Goal: Information Seeking & Learning: Learn about a topic

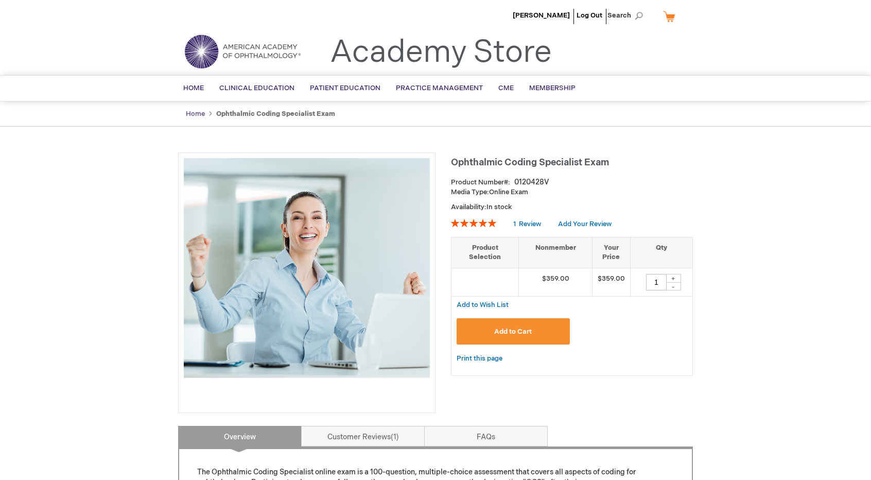
click at [195, 111] on link "Home" at bounding box center [195, 114] width 19 height 8
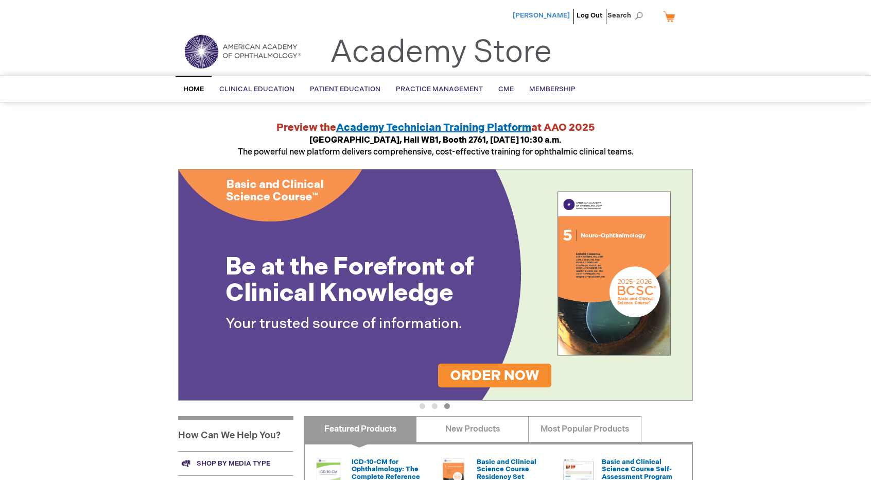
click at [549, 16] on span "[PERSON_NAME]" at bounding box center [541, 15] width 57 height 8
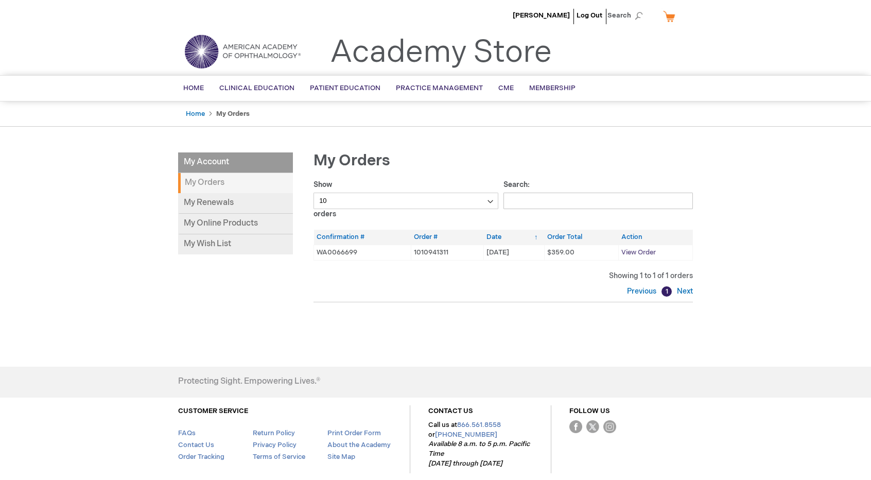
click at [632, 253] on span "View Order" at bounding box center [638, 252] width 34 height 8
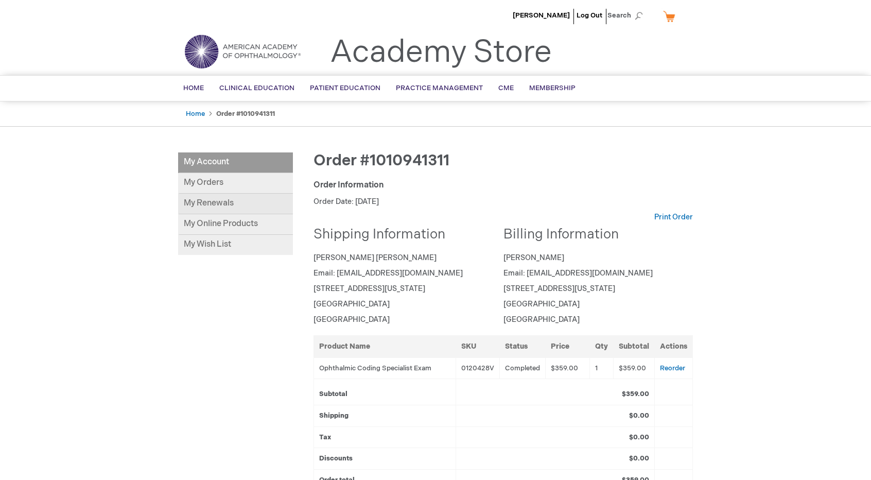
click at [238, 207] on link "My Renewals" at bounding box center [235, 203] width 115 height 21
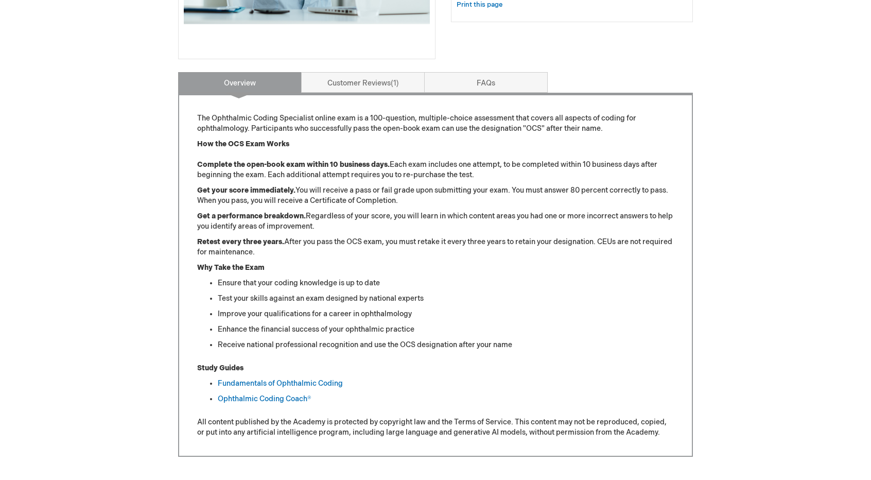
scroll to position [360, 0]
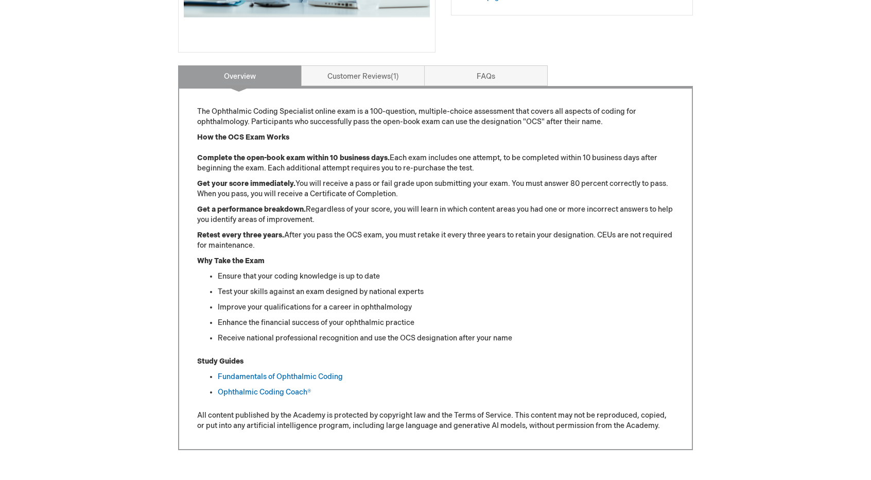
click at [352, 86] on div "The Ophthalmic Coding Specialist online exam is a 100-question, multiple-choice…" at bounding box center [435, 268] width 515 height 364
click at [352, 84] on link "Customer Reviews 1" at bounding box center [362, 75] width 123 height 21
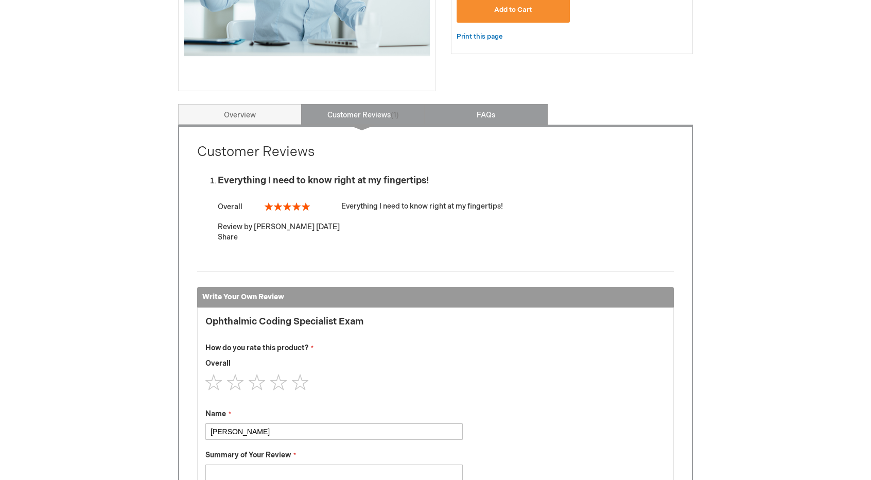
scroll to position [311, 0]
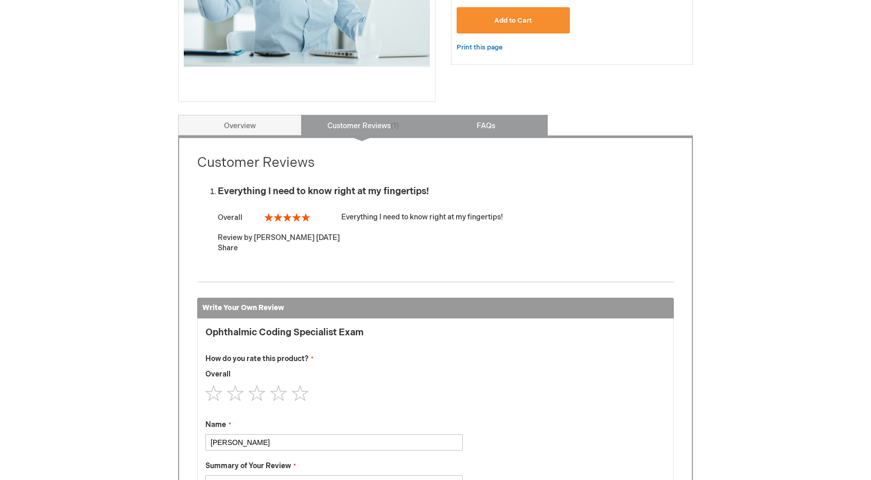
click at [471, 121] on link "FAQs" at bounding box center [485, 125] width 123 height 21
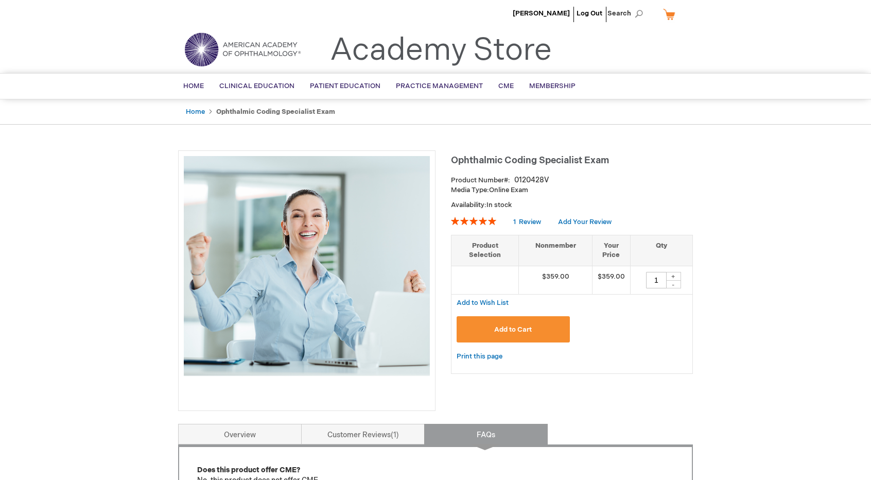
scroll to position [0, 0]
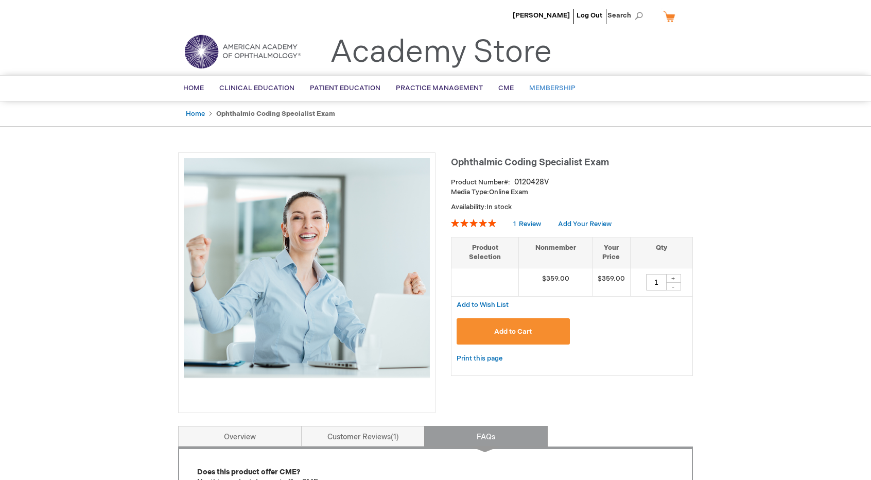
click at [541, 93] on link "Membership" at bounding box center [552, 88] width 62 height 25
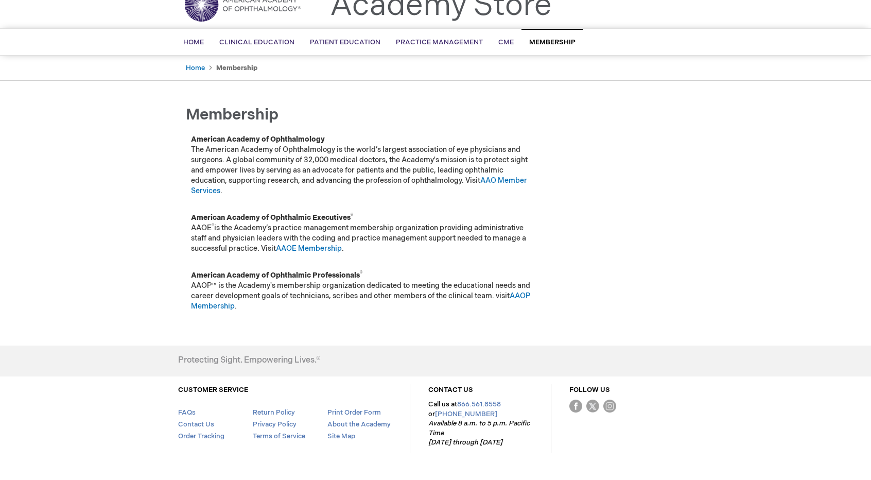
scroll to position [75, 0]
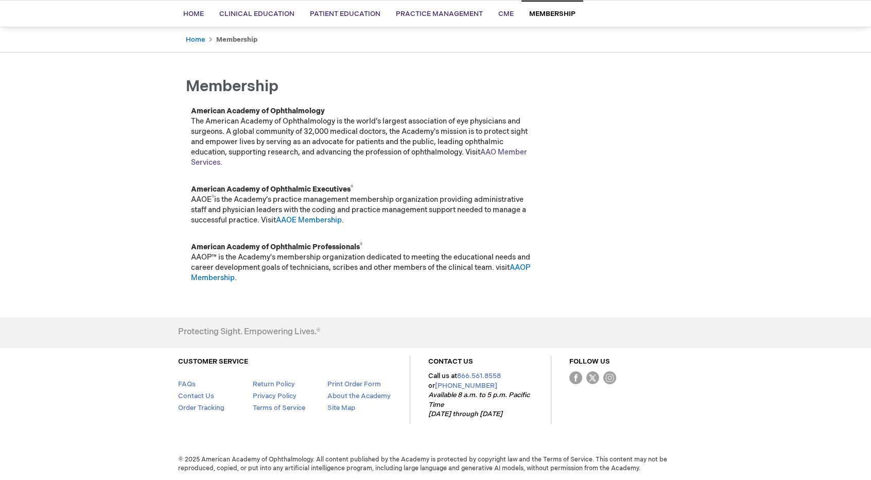
click at [488, 150] on link "AAO Member Services" at bounding box center [359, 157] width 336 height 19
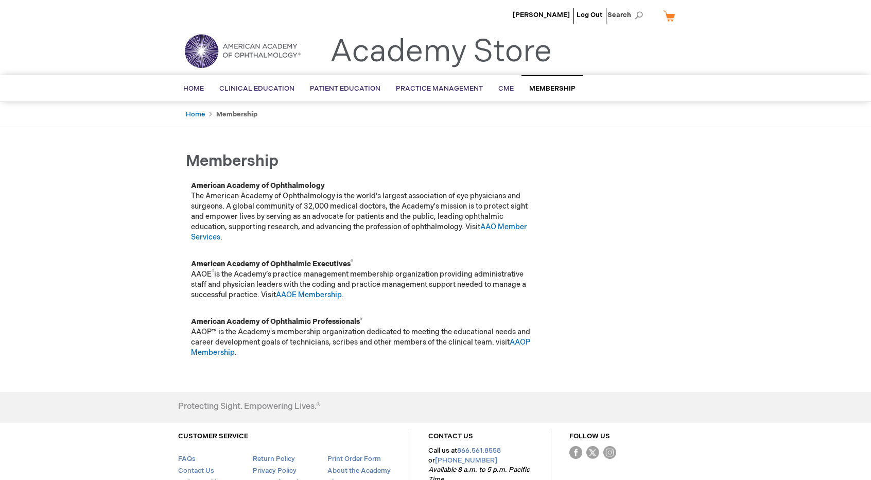
scroll to position [0, 0]
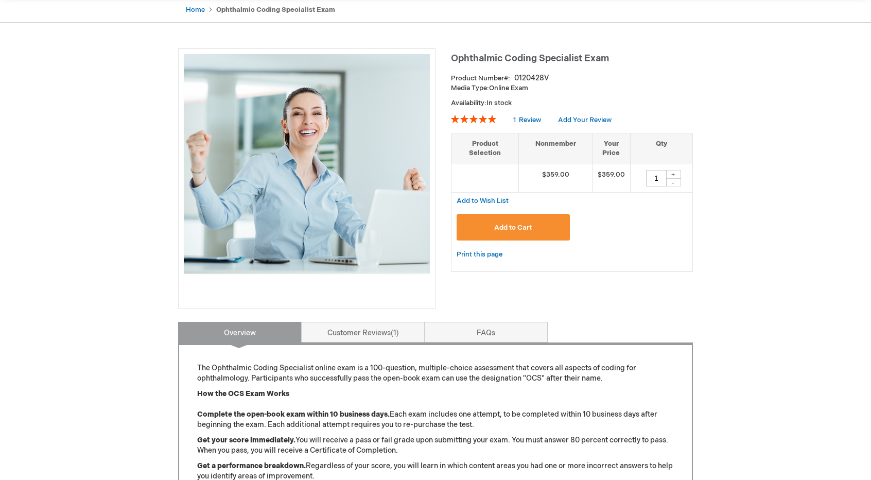
scroll to position [103, 0]
